Goal: Navigation & Orientation: Find specific page/section

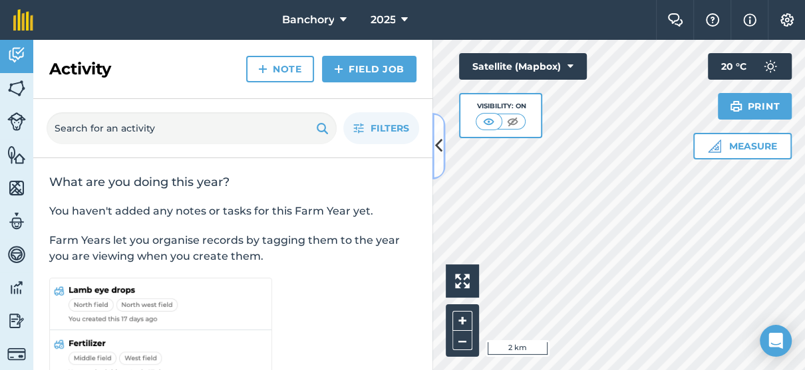
click at [443, 150] on button at bounding box center [438, 146] width 13 height 67
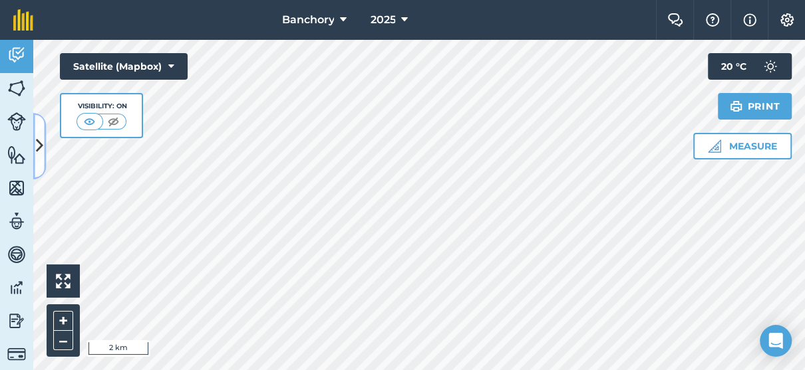
click at [35, 138] on button at bounding box center [39, 146] width 13 height 67
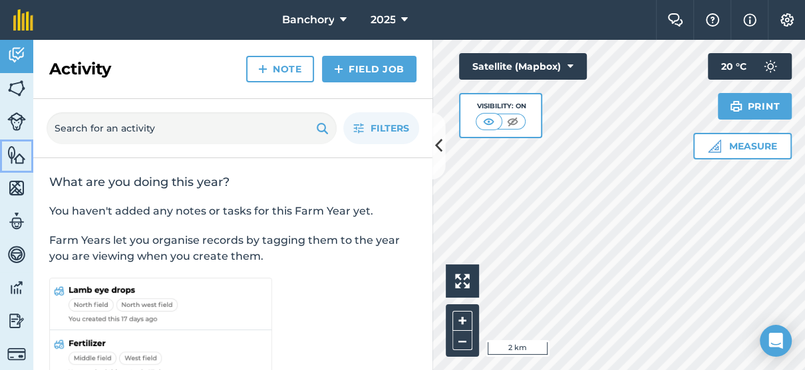
click at [16, 154] on img at bounding box center [16, 155] width 19 height 20
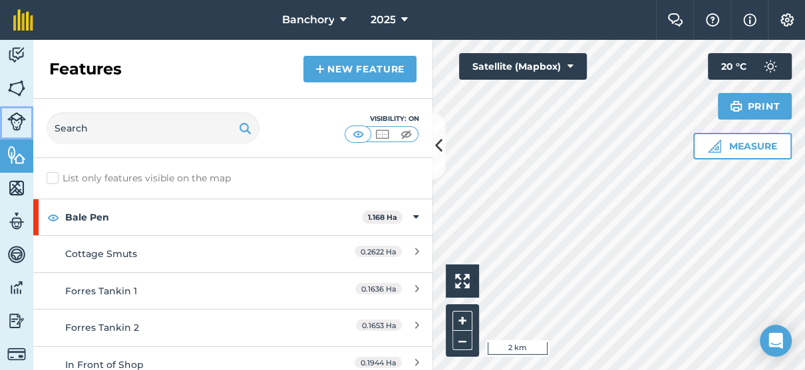
click at [20, 118] on img at bounding box center [16, 121] width 19 height 19
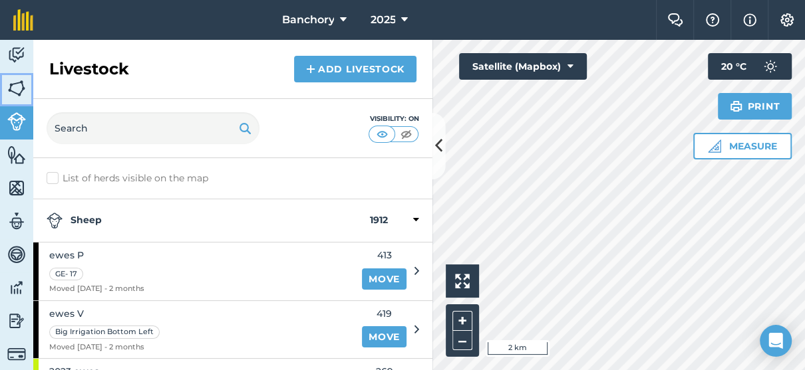
click at [21, 90] on img at bounding box center [16, 88] width 19 height 20
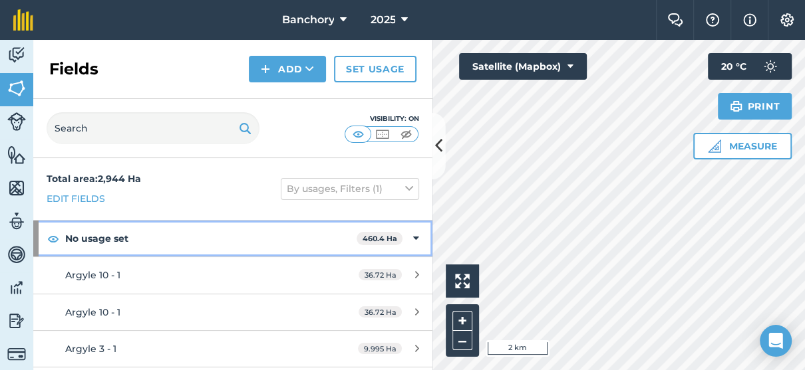
click at [410, 237] on div "No usage set 460.4 Ha" at bounding box center [232, 239] width 399 height 36
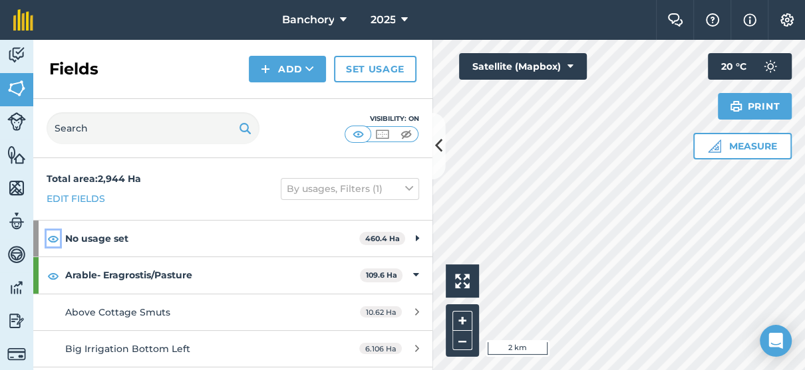
click at [51, 237] on img at bounding box center [53, 239] width 12 height 16
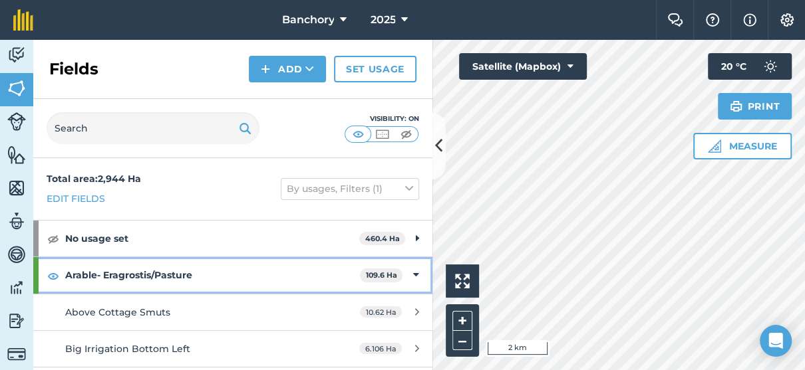
click at [413, 277] on icon at bounding box center [416, 275] width 6 height 15
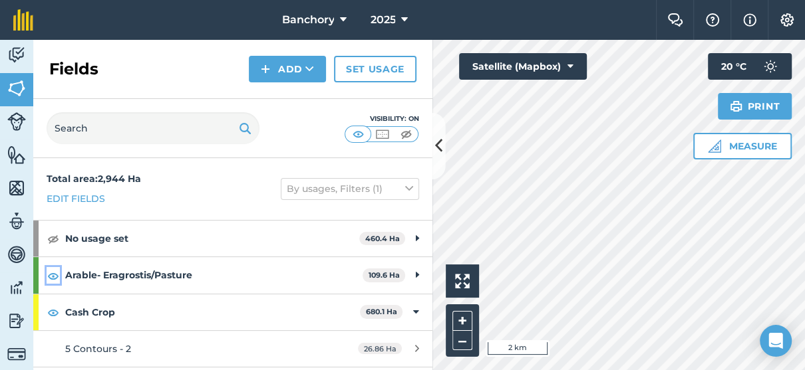
click at [52, 275] on img at bounding box center [53, 276] width 12 height 16
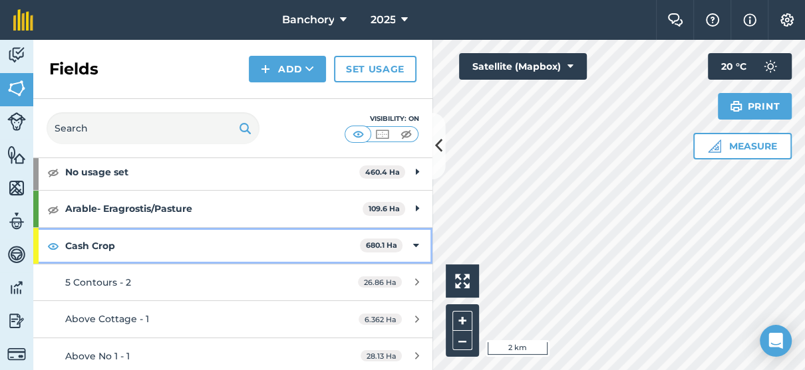
click at [409, 246] on div "Cash Crop 680.1 Ha" at bounding box center [232, 246] width 399 height 36
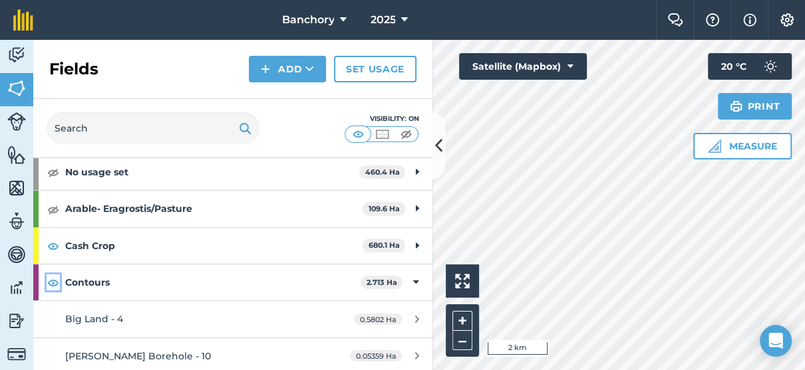
click at [57, 284] on img at bounding box center [53, 283] width 12 height 16
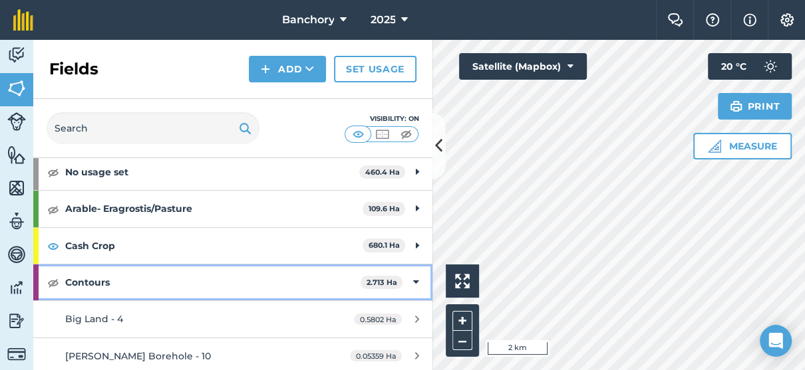
click at [413, 283] on icon at bounding box center [416, 282] width 6 height 15
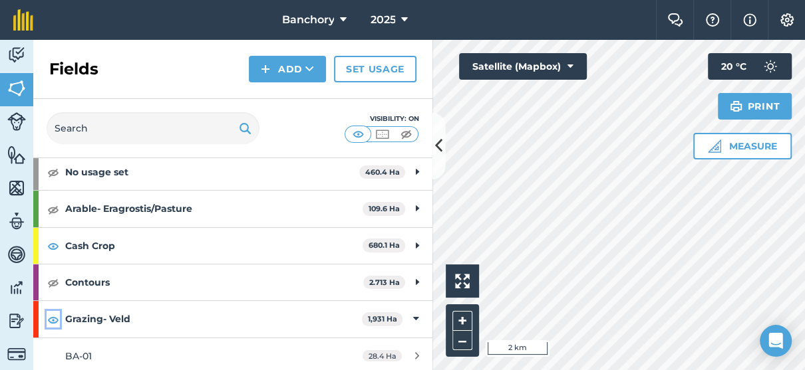
click at [55, 318] on img at bounding box center [53, 320] width 12 height 16
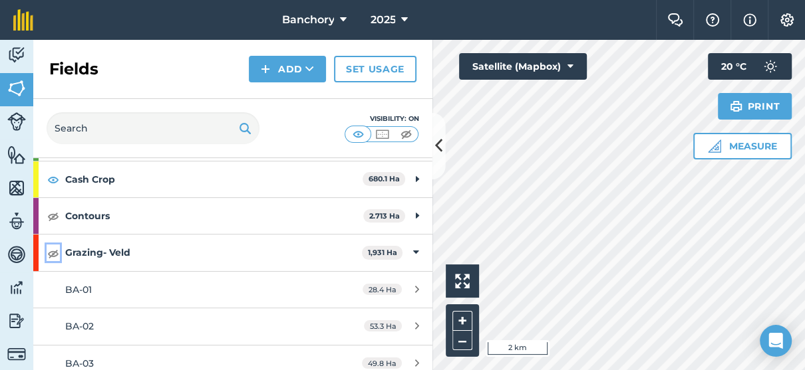
scroll to position [200, 0]
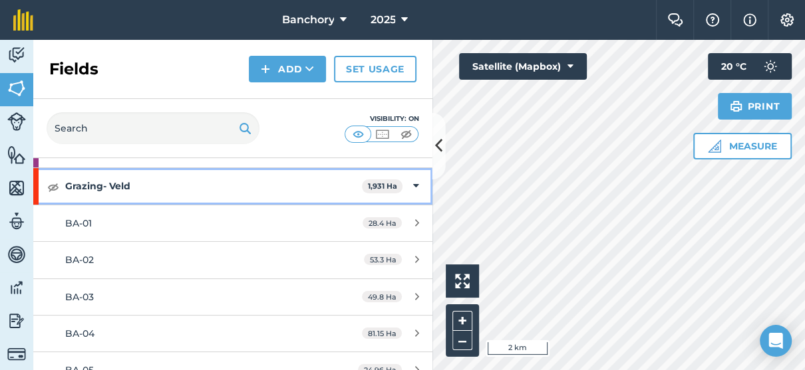
click at [410, 182] on div "Grazing- Veld 1,931 Ha" at bounding box center [232, 186] width 399 height 36
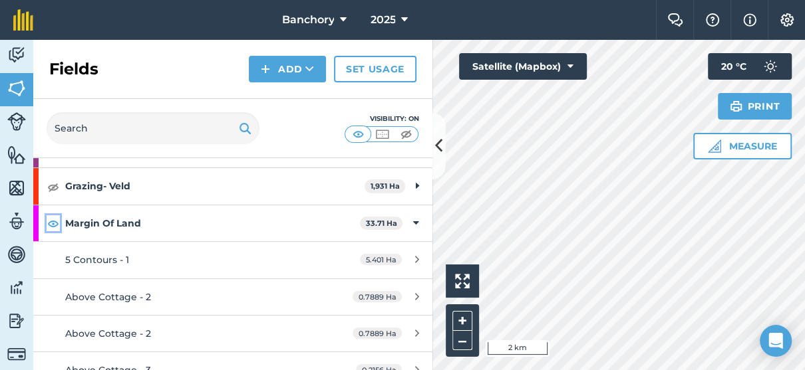
click at [58, 223] on img at bounding box center [53, 223] width 12 height 16
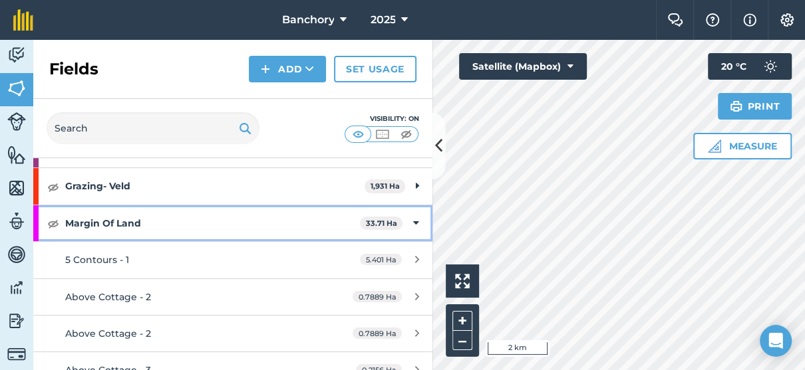
click at [413, 221] on icon at bounding box center [416, 223] width 6 height 15
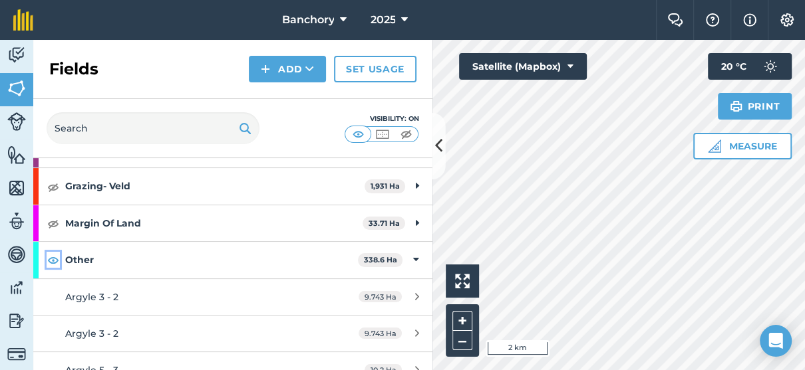
click at [51, 263] on img at bounding box center [53, 260] width 12 height 16
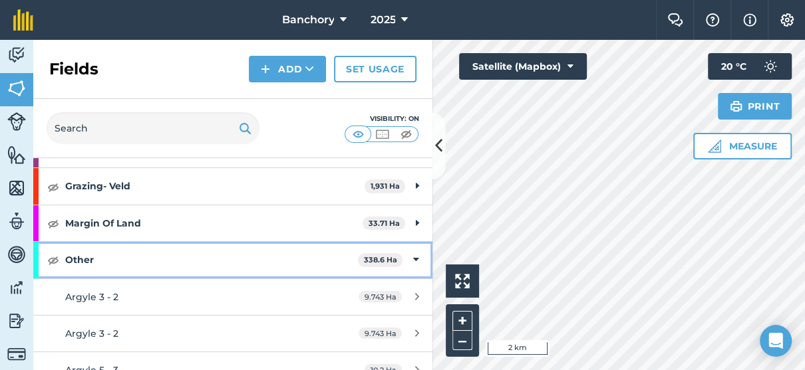
click at [409, 259] on div "Other 338.6 Ha" at bounding box center [232, 260] width 399 height 36
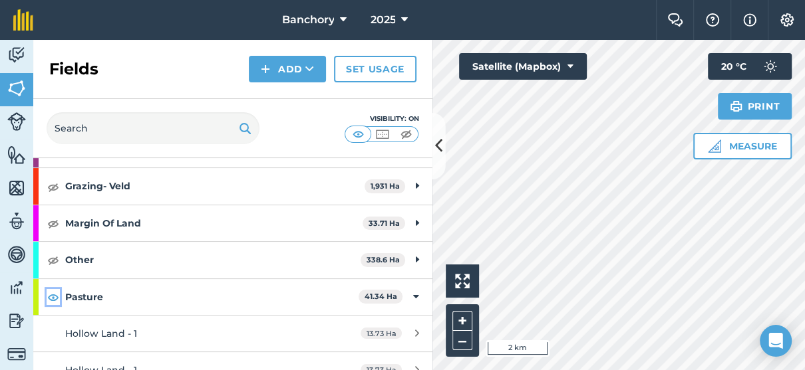
click at [49, 296] on img at bounding box center [53, 297] width 12 height 16
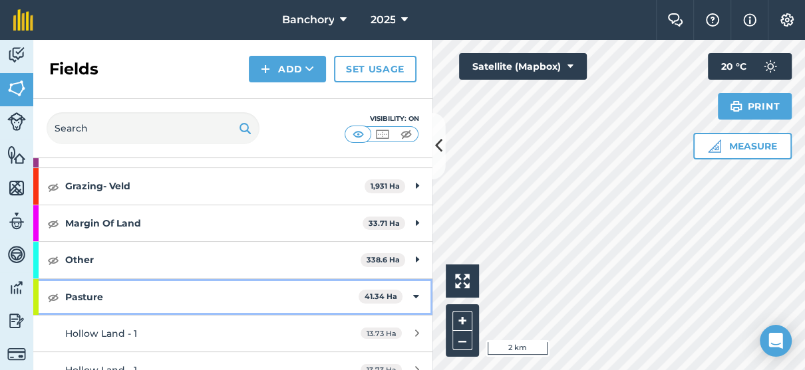
click at [413, 298] on icon at bounding box center [416, 297] width 6 height 15
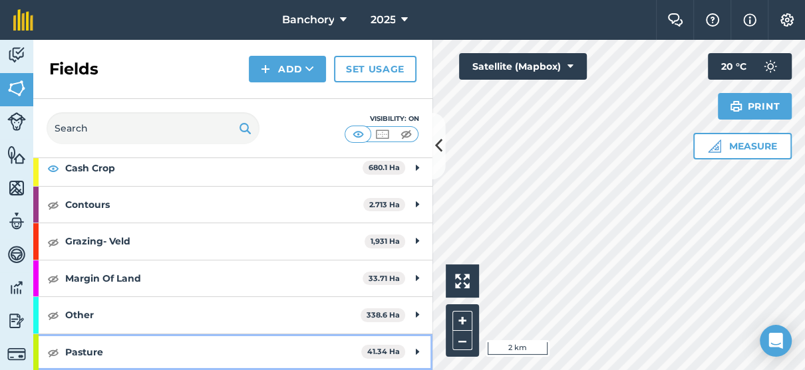
scroll to position [143, 0]
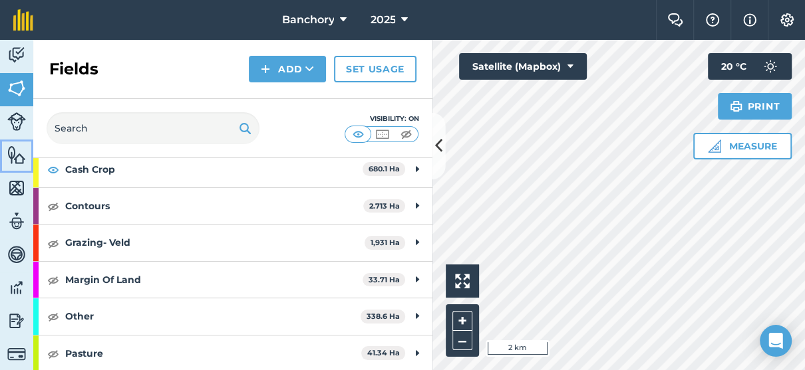
click at [13, 148] on img at bounding box center [16, 155] width 19 height 20
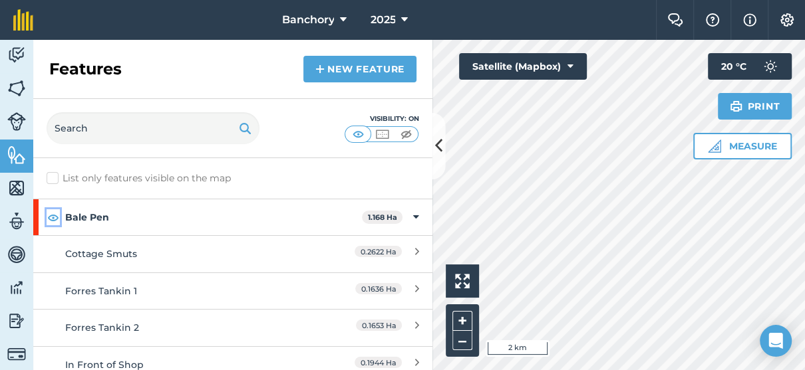
click at [51, 219] on img at bounding box center [53, 218] width 12 height 16
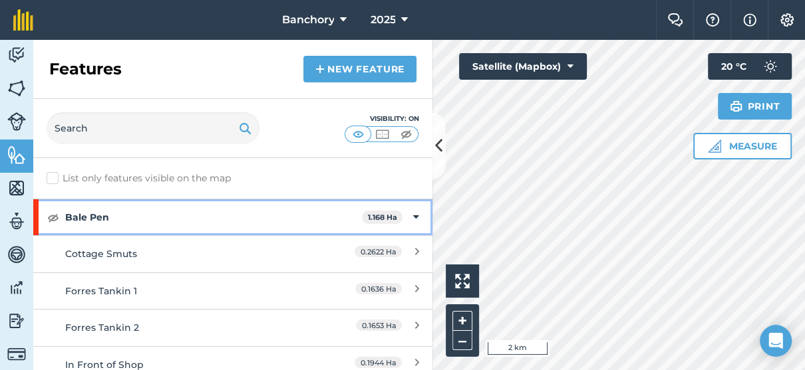
click at [398, 213] on div "Bale Pen 1.168 Ha" at bounding box center [232, 218] width 399 height 36
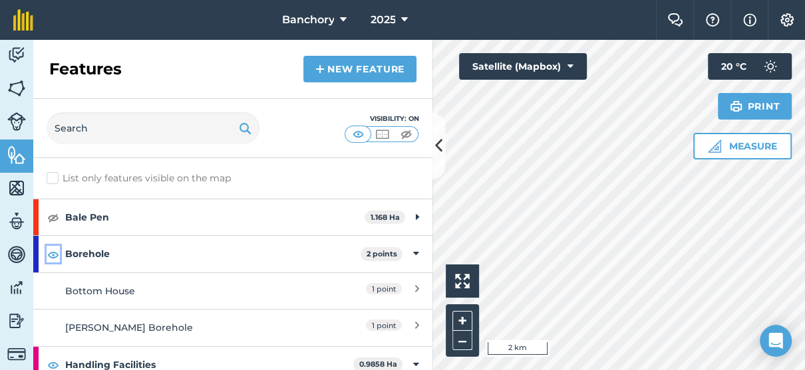
click at [51, 252] on img at bounding box center [53, 255] width 12 height 16
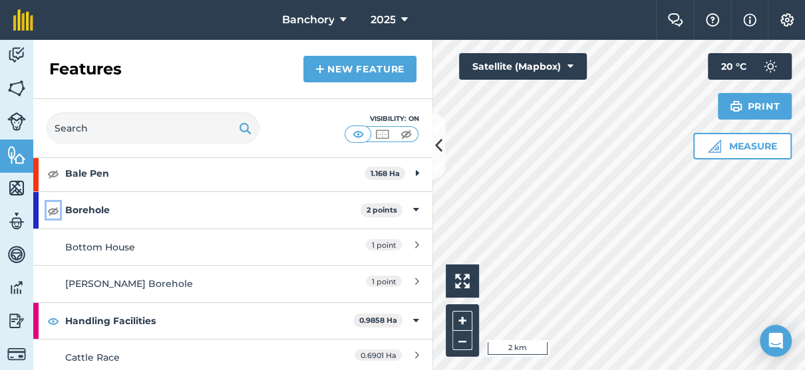
scroll to position [67, 0]
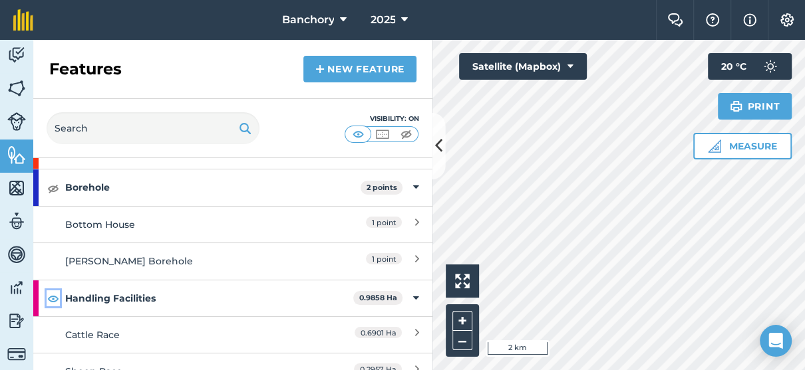
click at [55, 298] on img at bounding box center [53, 299] width 12 height 16
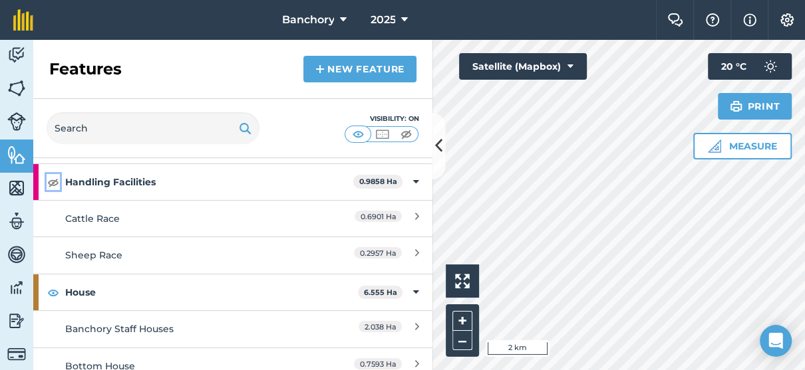
scroll to position [200, 0]
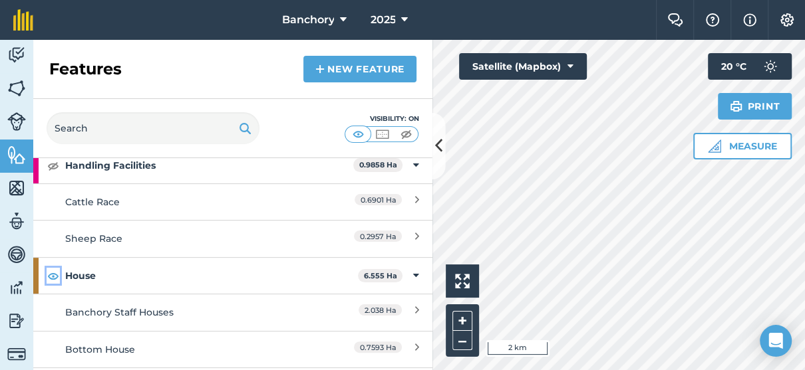
click at [57, 280] on img at bounding box center [53, 276] width 12 height 16
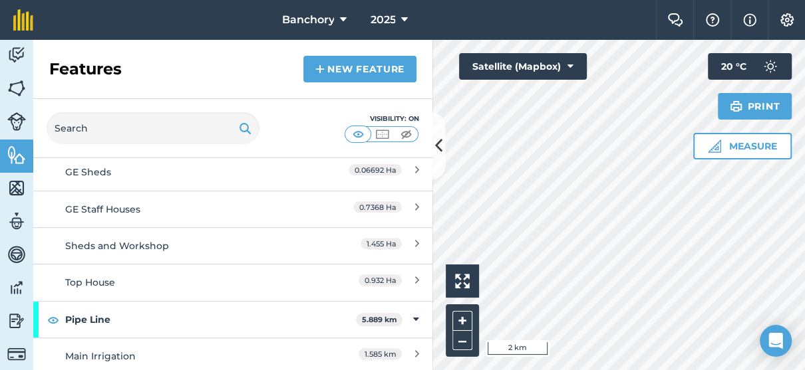
scroll to position [466, 0]
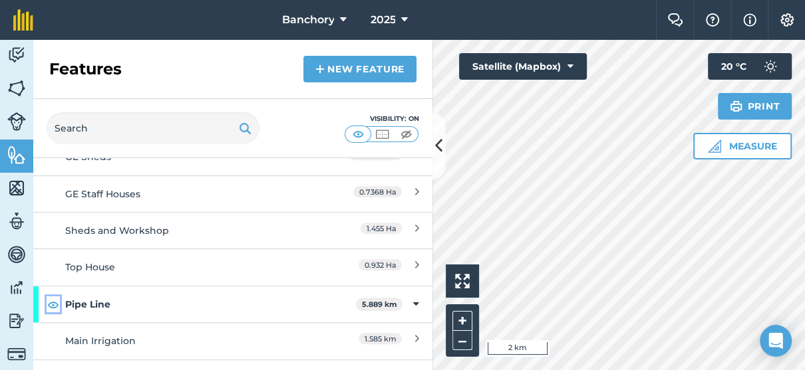
click at [52, 307] on img at bounding box center [53, 305] width 12 height 16
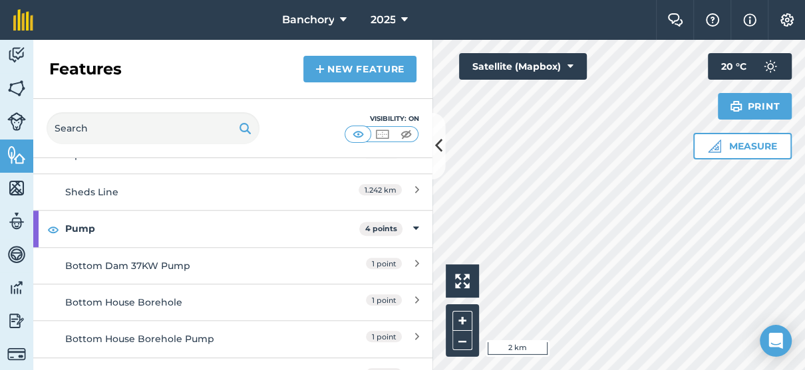
scroll to position [798, 0]
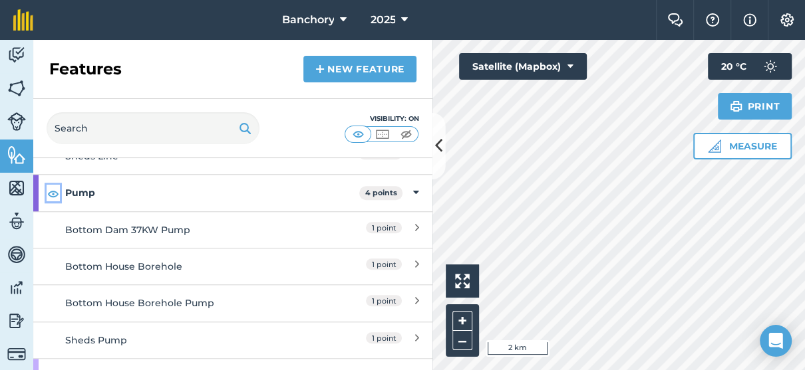
click at [53, 194] on img at bounding box center [53, 194] width 12 height 16
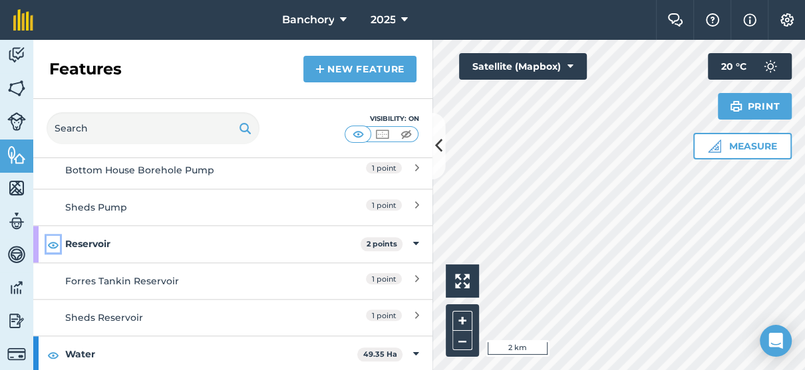
click at [56, 238] on img at bounding box center [53, 245] width 12 height 16
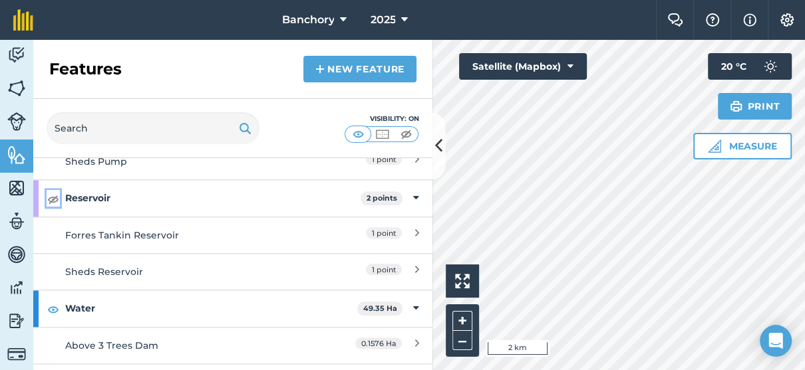
scroll to position [998, 0]
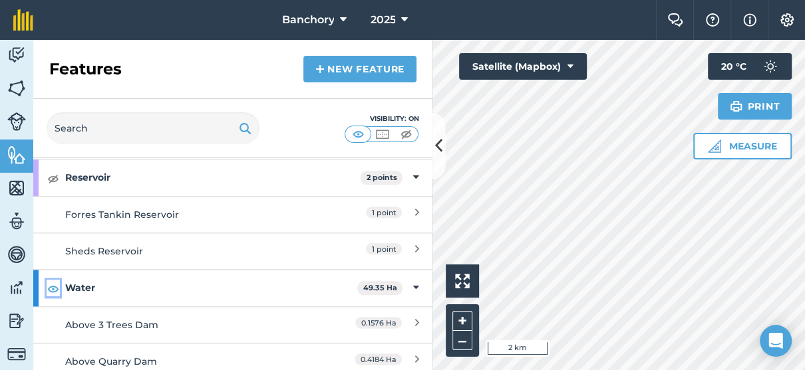
click at [55, 283] on img at bounding box center [53, 289] width 12 height 16
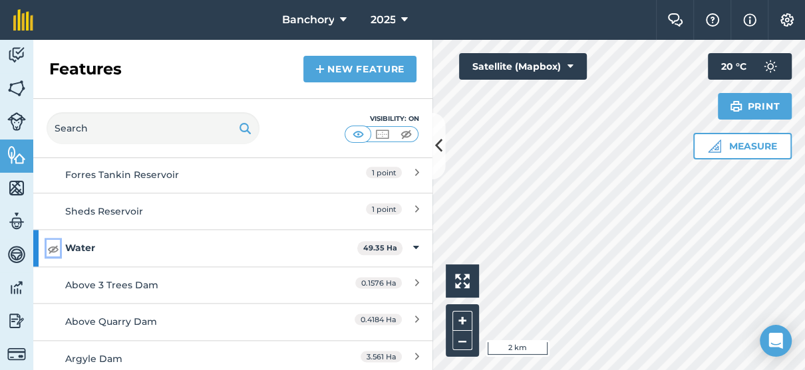
scroll to position [971, 0]
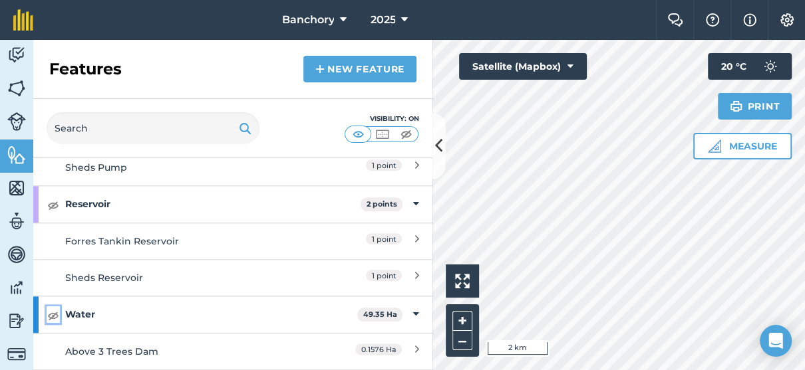
click at [49, 313] on img at bounding box center [53, 315] width 12 height 16
click at [435, 148] on icon at bounding box center [438, 145] width 7 height 23
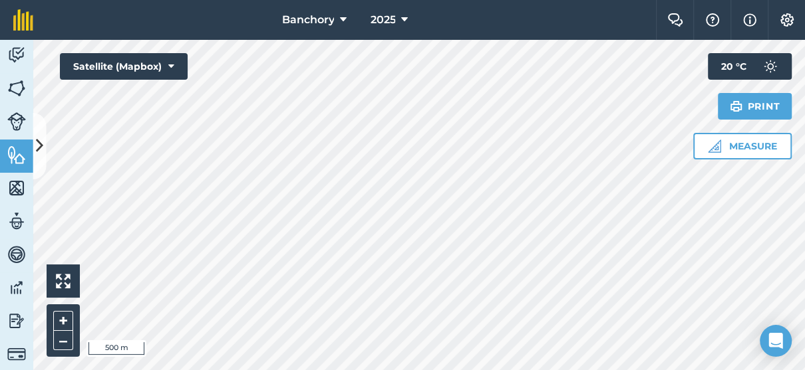
click at [515, 370] on html "Banchory 2025 Farm Chat Help Info Settings Banchory - 2025 Printed on [DATE] Fi…" at bounding box center [402, 185] width 805 height 370
click at [25, 115] on img at bounding box center [16, 121] width 19 height 19
click at [41, 143] on icon at bounding box center [39, 145] width 7 height 23
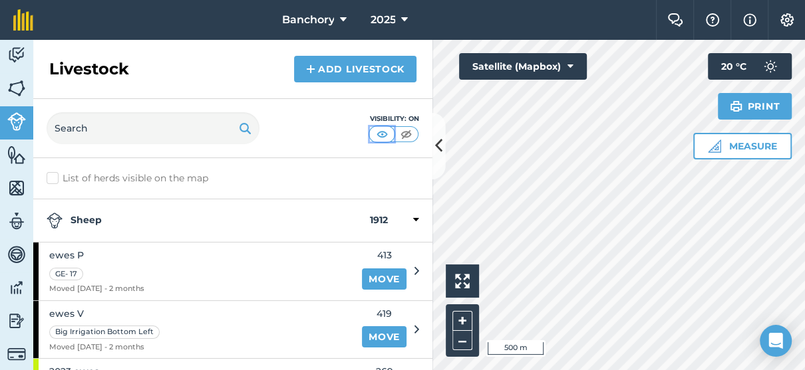
click at [380, 135] on img at bounding box center [382, 134] width 17 height 13
click at [406, 139] on img at bounding box center [406, 134] width 17 height 13
click at [438, 146] on icon at bounding box center [438, 145] width 7 height 23
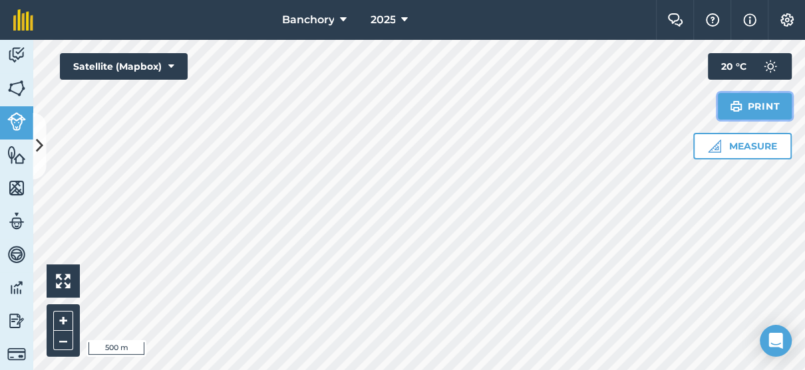
click at [747, 107] on button "Print" at bounding box center [755, 106] width 74 height 27
